Goal: Task Accomplishment & Management: Manage account settings

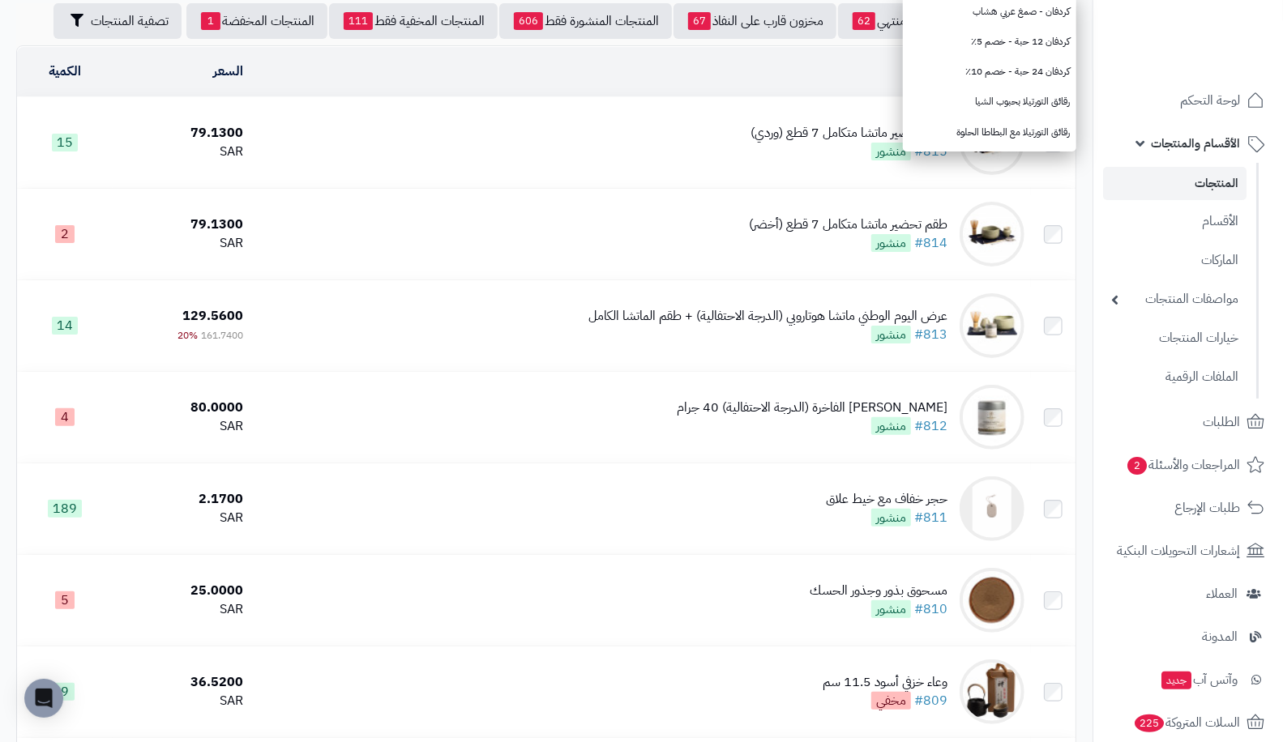
scroll to position [120, 0]
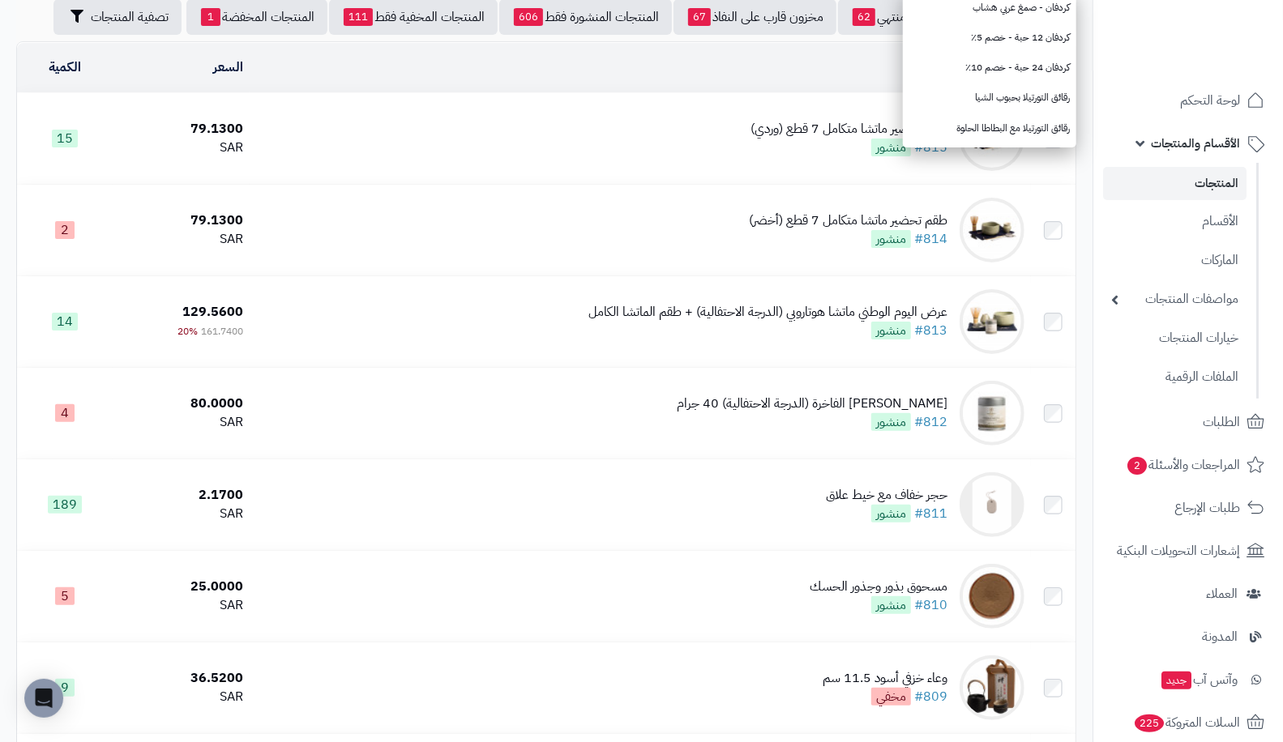
click at [1222, 177] on link "المنتجات" at bounding box center [1174, 183] width 143 height 33
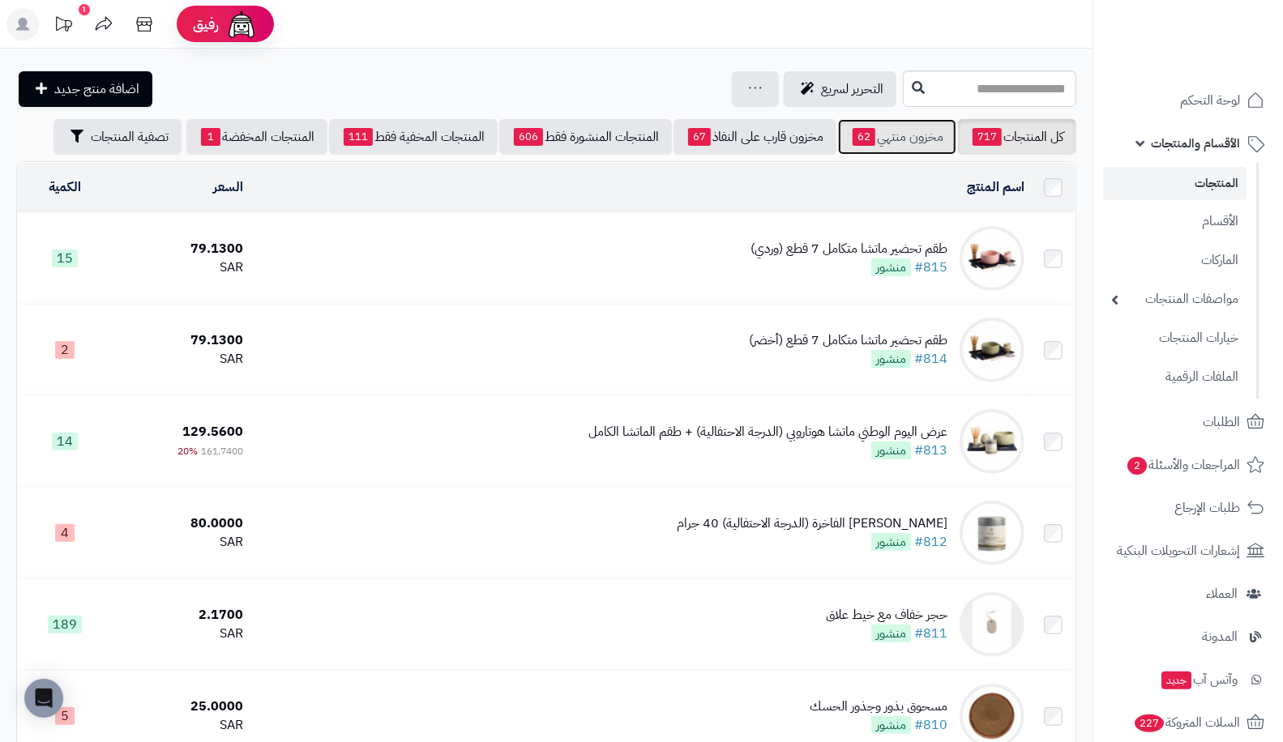
click at [896, 152] on link "مخزون منتهي 62" at bounding box center [897, 137] width 118 height 36
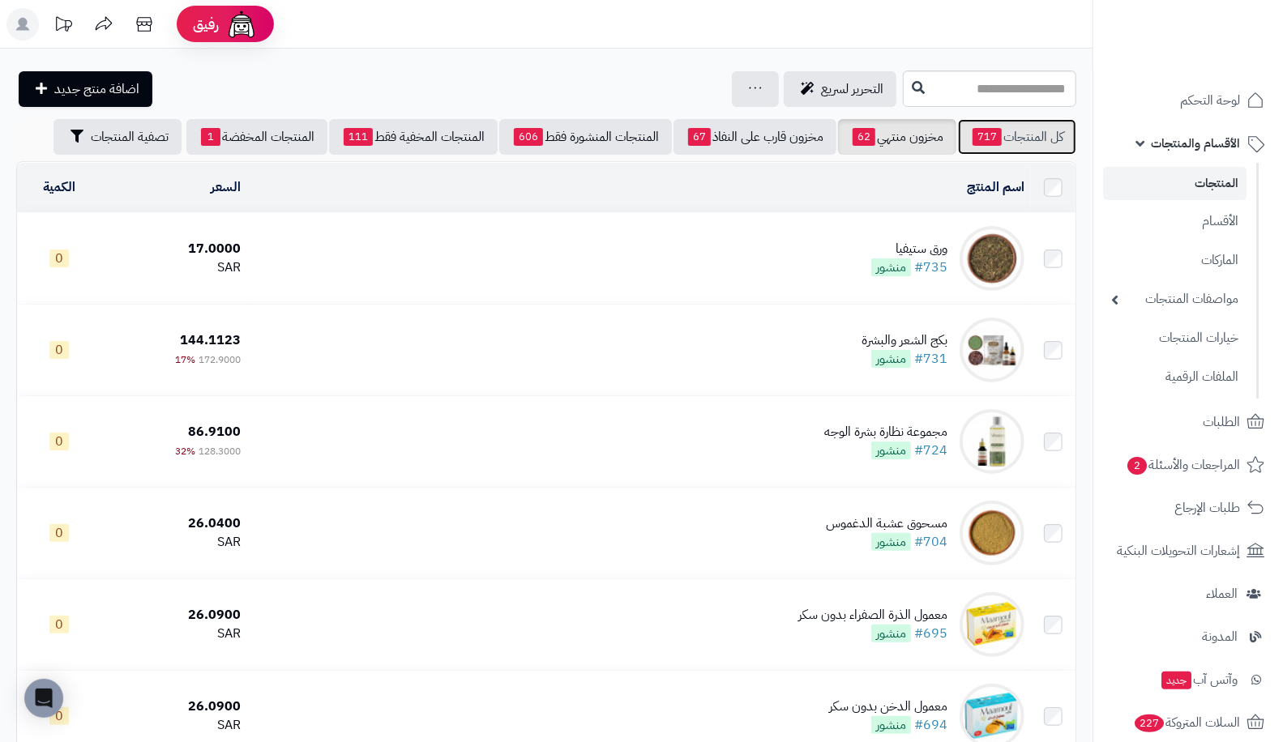
click at [977, 131] on span "717" at bounding box center [987, 137] width 29 height 18
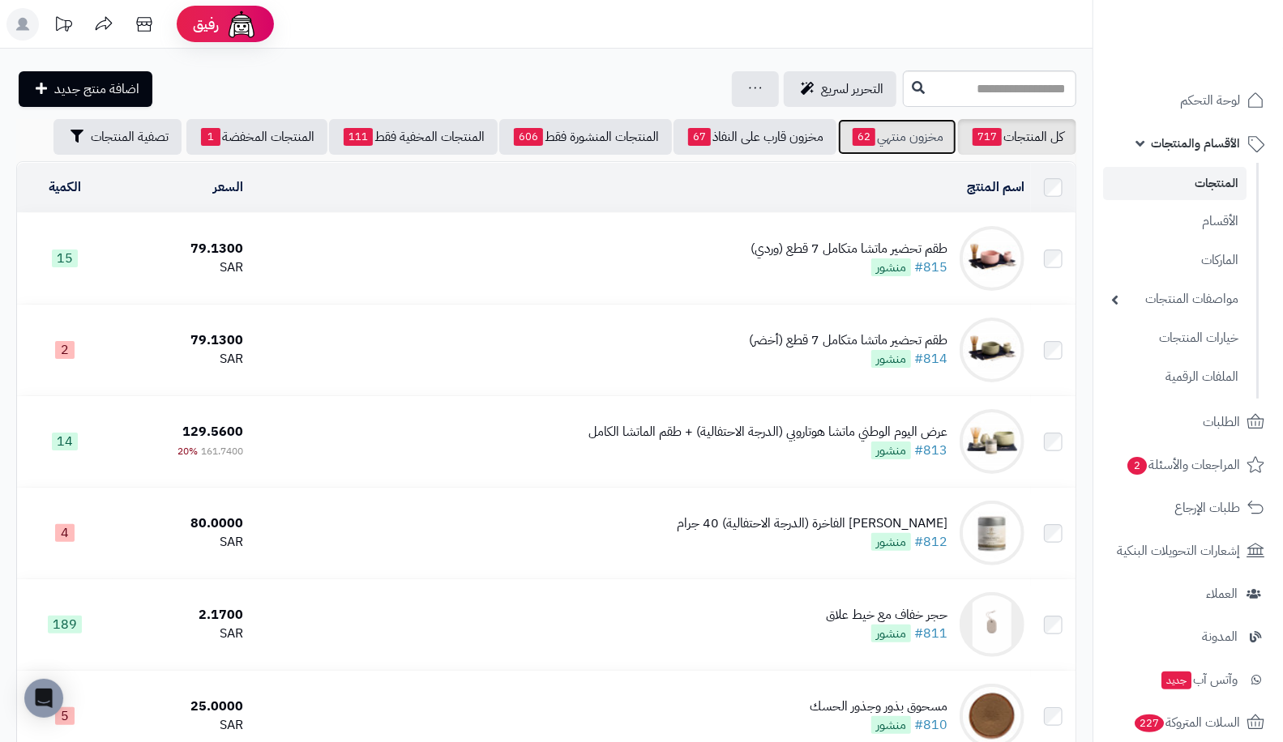
click at [913, 137] on link "مخزون منتهي 62" at bounding box center [897, 137] width 118 height 36
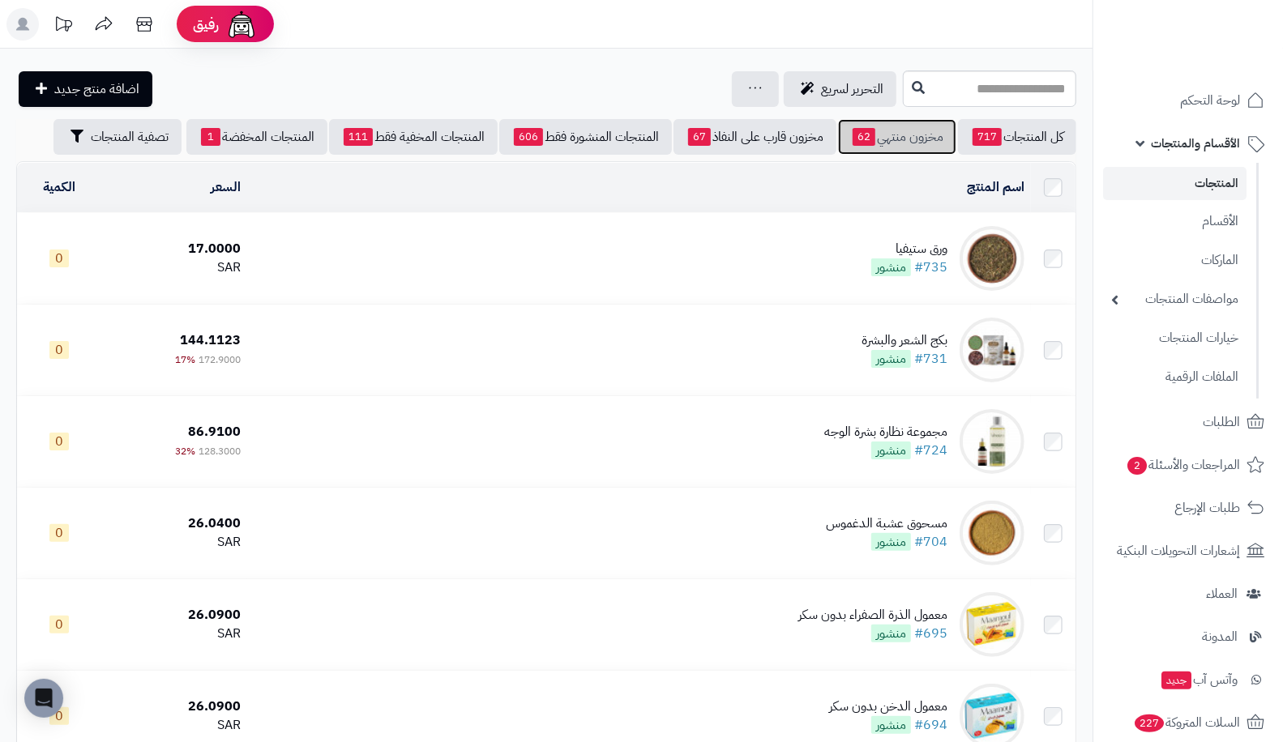
click at [920, 130] on link "مخزون منتهي 62" at bounding box center [897, 137] width 118 height 36
